Goal: Find contact information: Find contact information

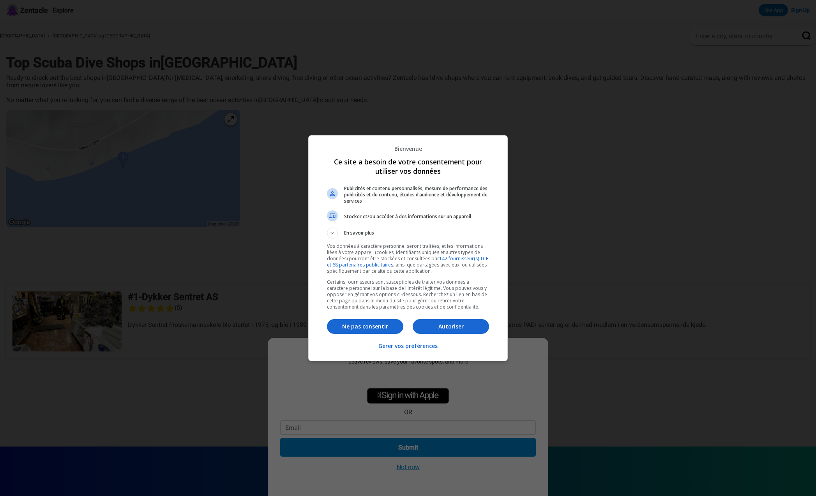
click at [368, 327] on p "Ne pas consentir" at bounding box center [365, 327] width 76 height 8
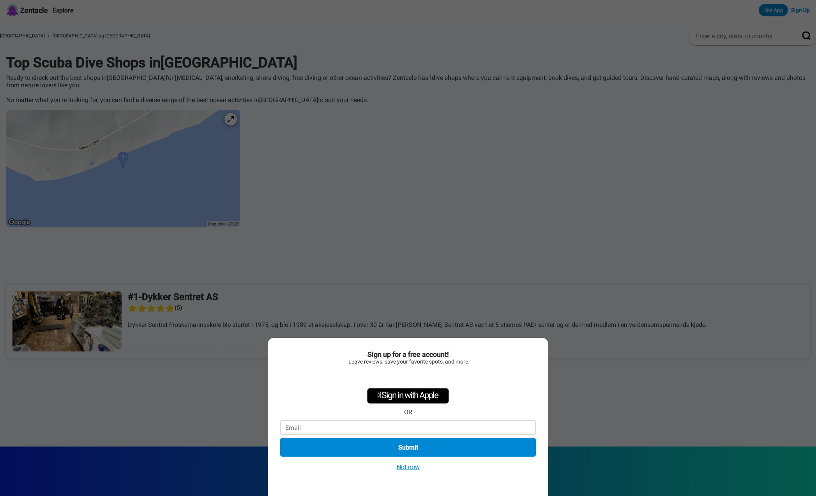
click at [407, 467] on button "Not now" at bounding box center [409, 467] width 28 height 8
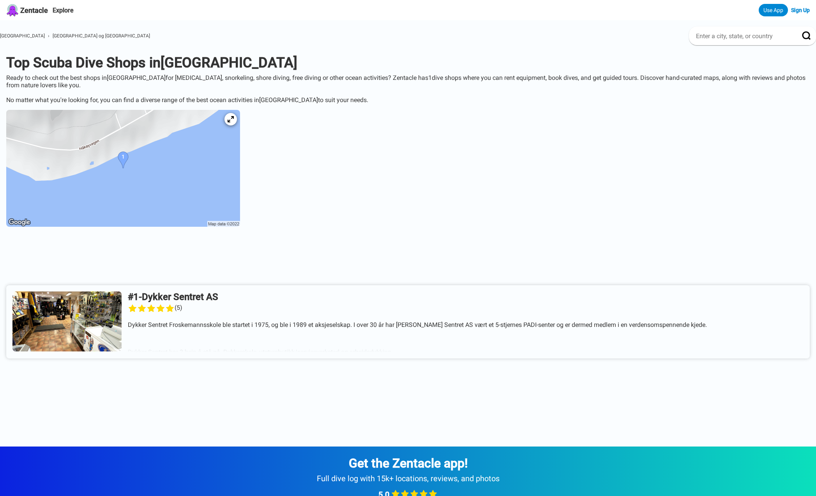
click at [78, 311] on link at bounding box center [408, 321] width 804 height 73
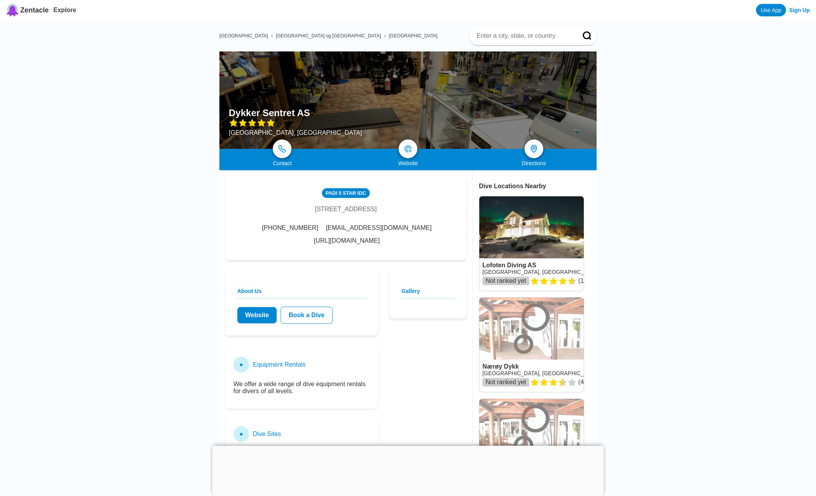
drag, startPoint x: 264, startPoint y: 210, endPoint x: 427, endPoint y: 212, distance: 162.6
click at [427, 212] on div "PADI 5 Star IDC Stakkevollveien 72 Postboks 287, Tromsoe 9253, Norway +47 77 69…" at bounding box center [346, 218] width 241 height 83
copy div "Stakkevollveien 72 Postboks 287, Tromsoe 9253, Norway"
drag, startPoint x: 437, startPoint y: 229, endPoint x: 745, endPoint y: 9, distance: 378.7
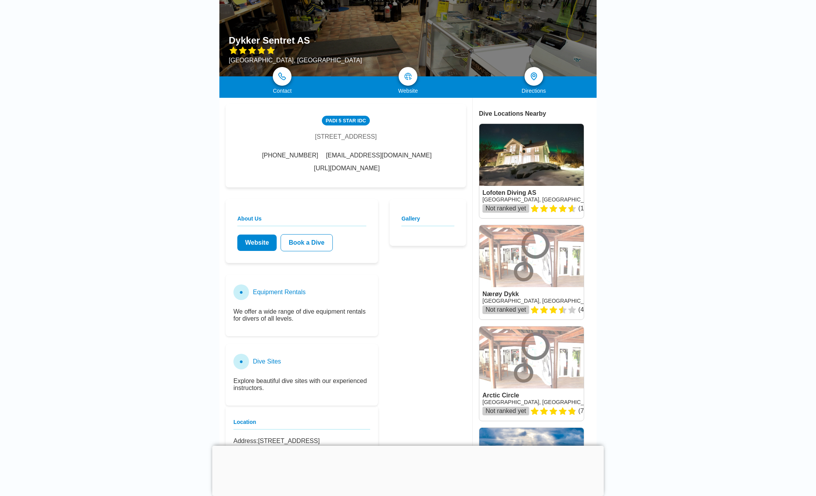
scroll to position [71, 0]
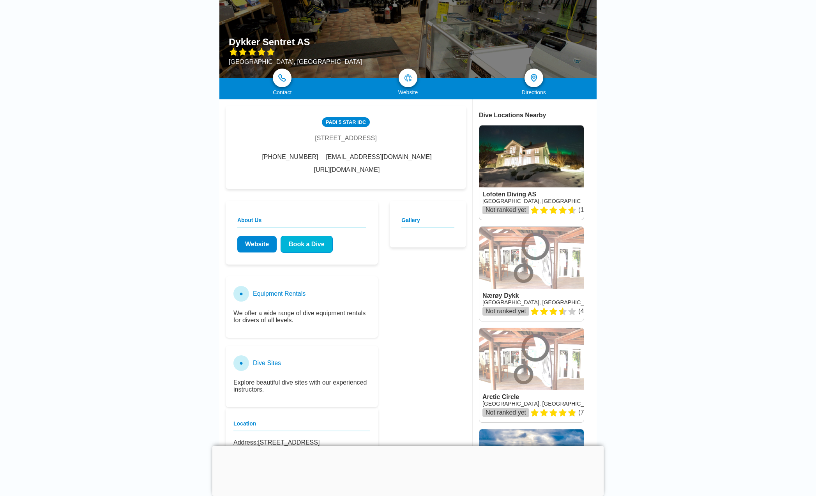
click at [293, 236] on link "Book a Dive" at bounding box center [307, 244] width 52 height 17
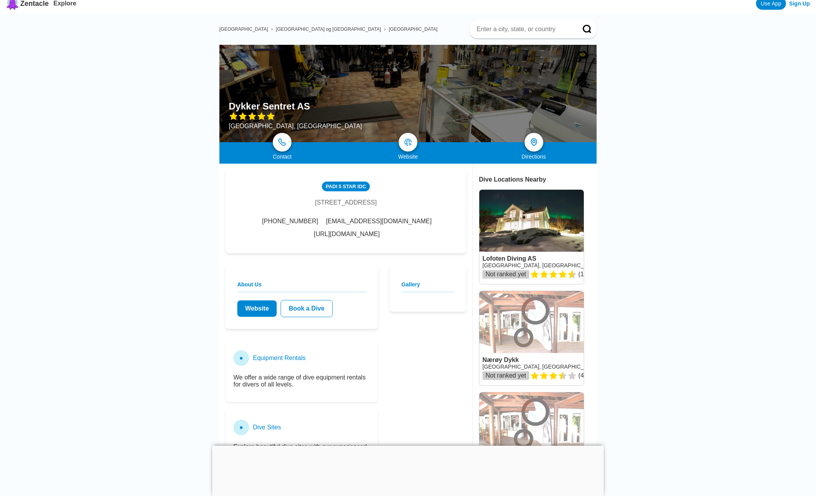
scroll to position [0, 0]
